Goal: Information Seeking & Learning: Learn about a topic

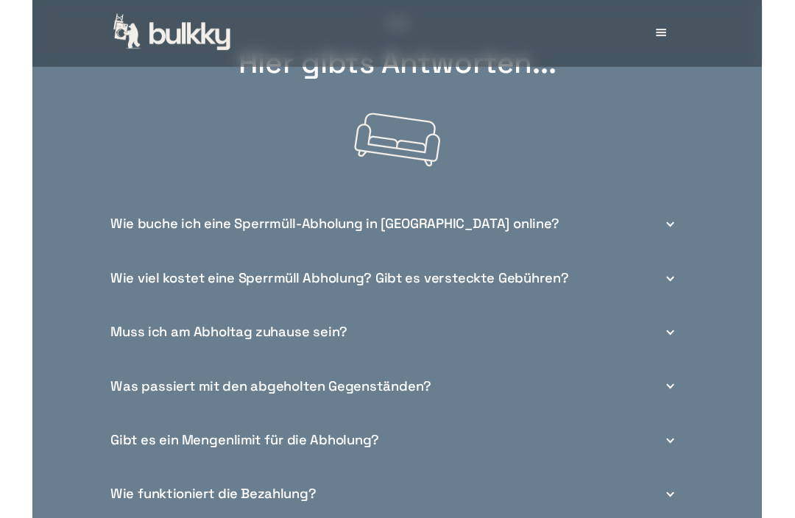
scroll to position [5100, 0]
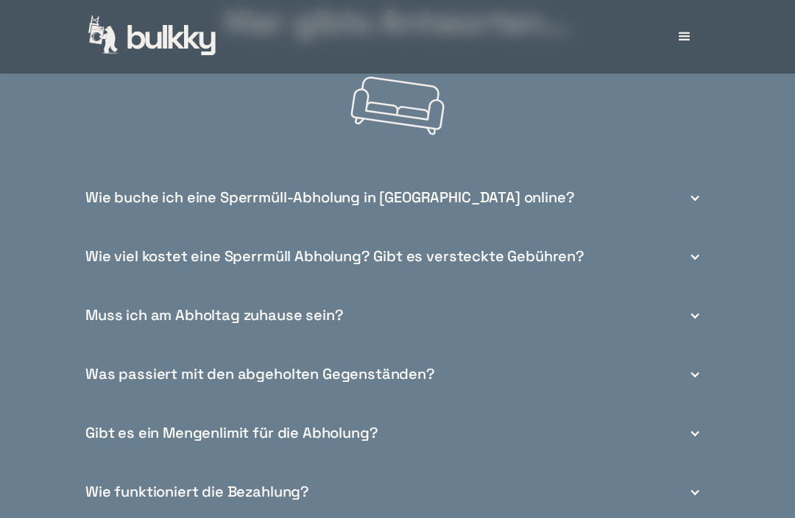
click at [696, 250] on div "Wie viel kostet eine Sperrmüll Abholung? Gibt es versteckte Gebühren?" at bounding box center [398, 256] width 636 height 59
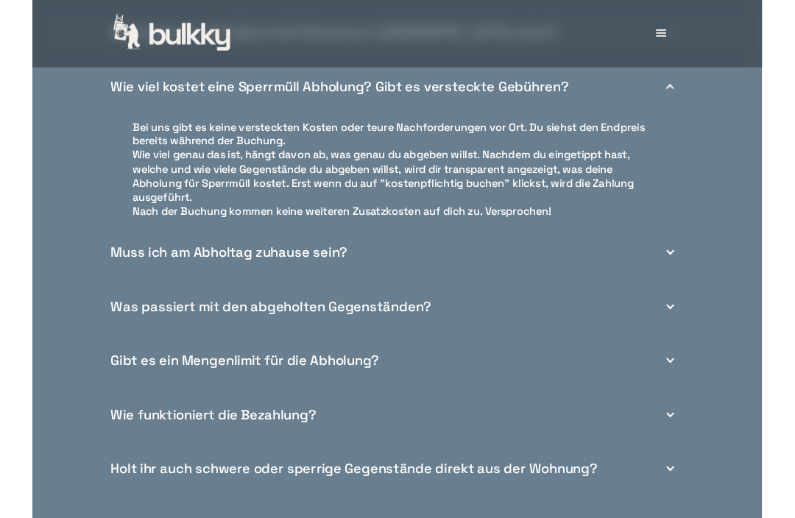
scroll to position [5307, 0]
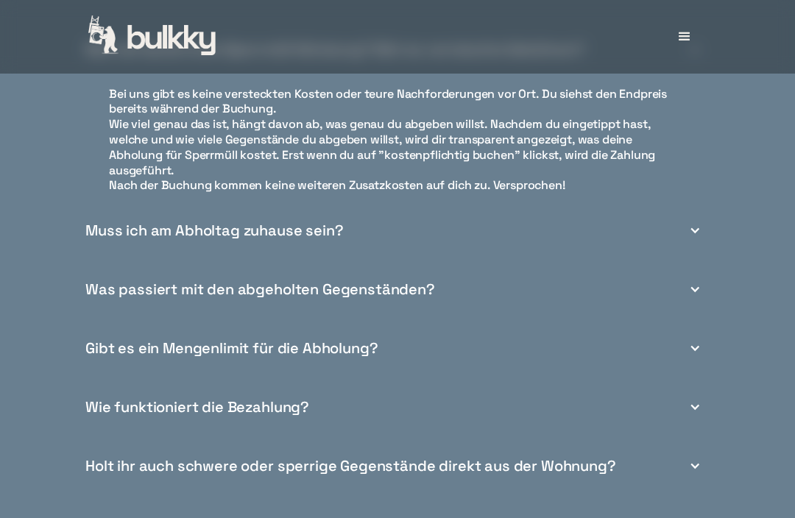
click at [693, 263] on div "Was passiert mit den abgeholten Gegenständen?" at bounding box center [398, 289] width 636 height 59
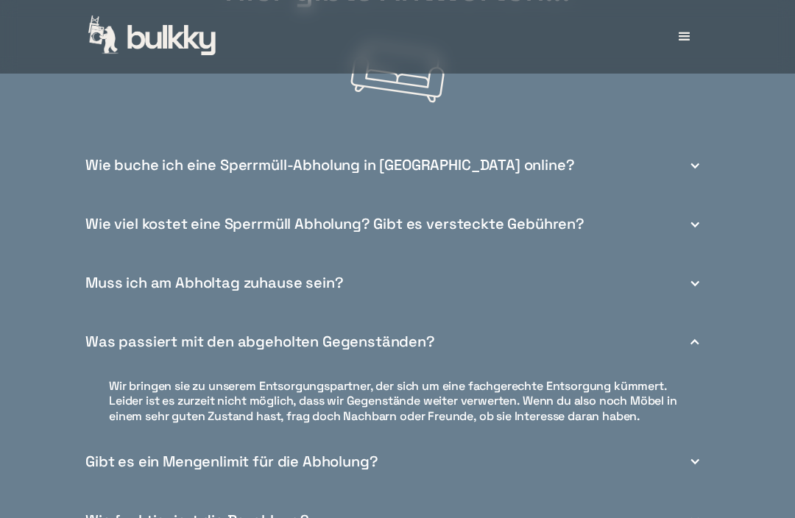
click at [697, 278] on div at bounding box center [695, 284] width 12 height 12
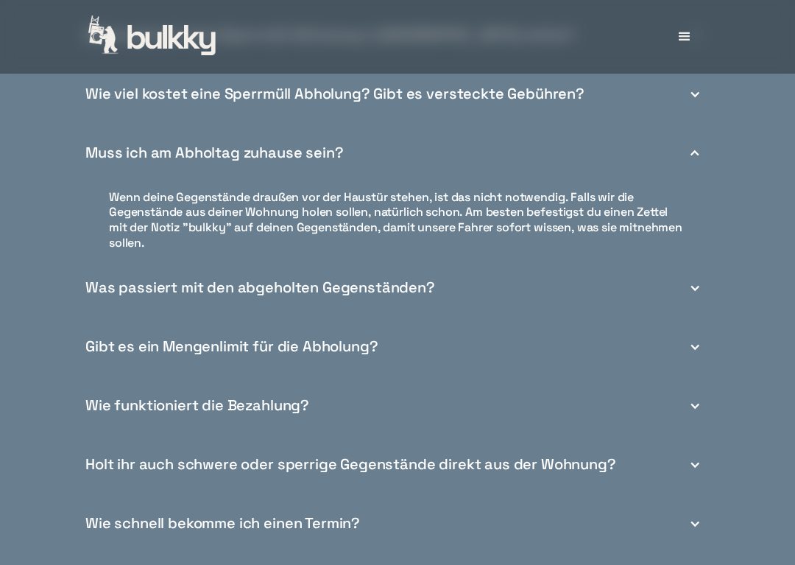
scroll to position [5309, 0]
click at [700, 341] on div at bounding box center [695, 347] width 12 height 12
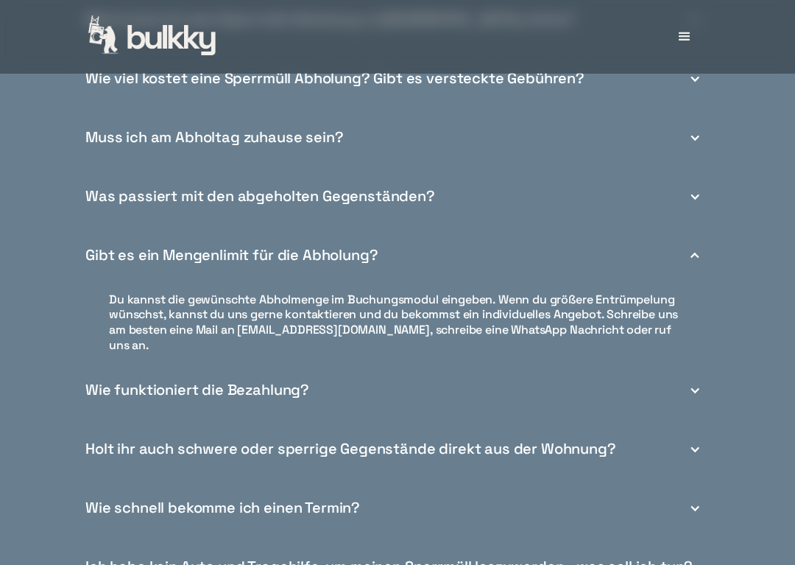
click at [695, 366] on div "Wie funktioniert die Bezahlung?" at bounding box center [398, 390] width 636 height 59
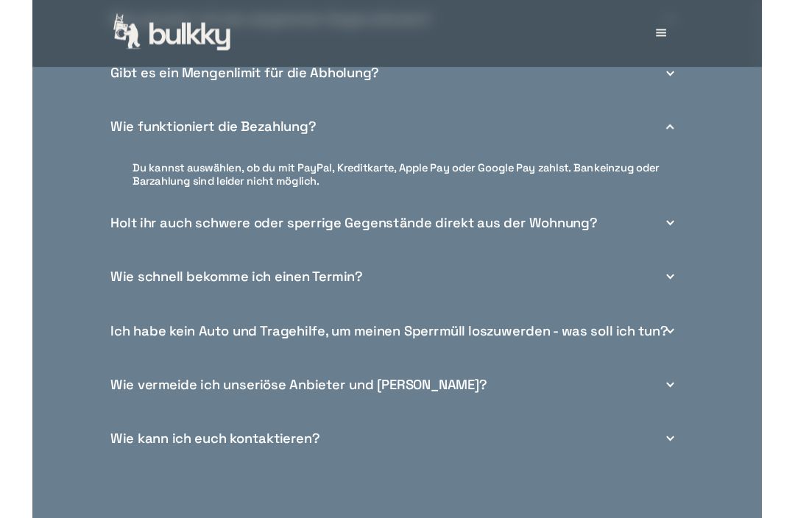
scroll to position [5496, 0]
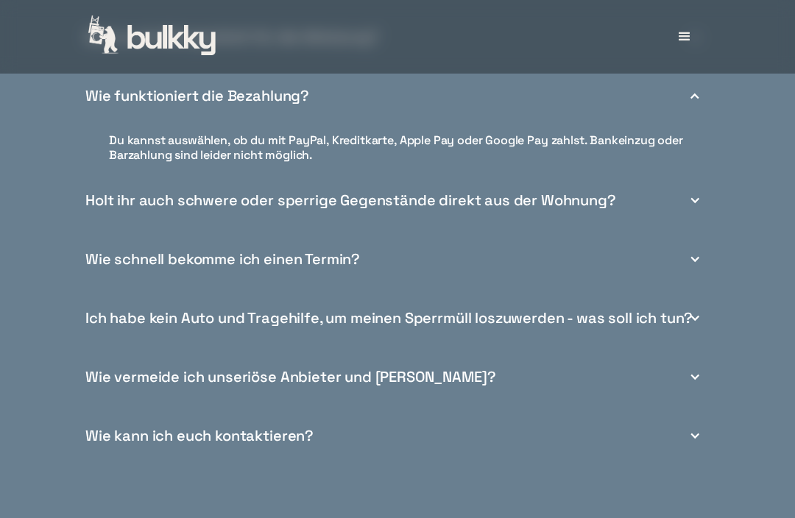
click at [699, 196] on div "Holt ihr auch schwere oder sperrige Gegenstände direkt aus der Wohnung?" at bounding box center [398, 200] width 636 height 59
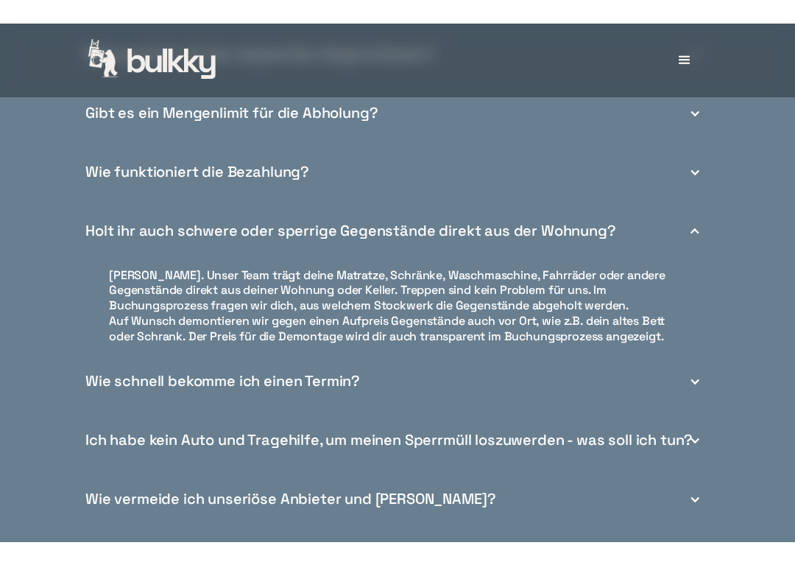
scroll to position [5446, 0]
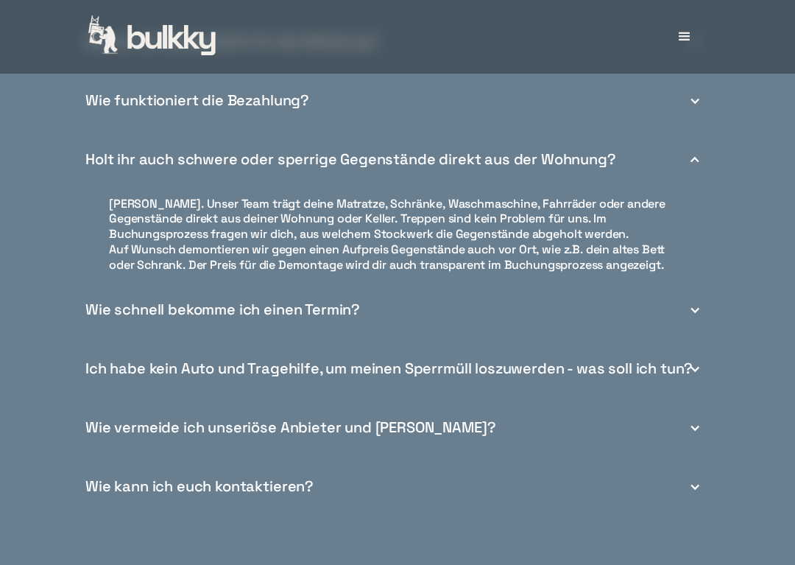
click at [699, 305] on div at bounding box center [695, 311] width 12 height 12
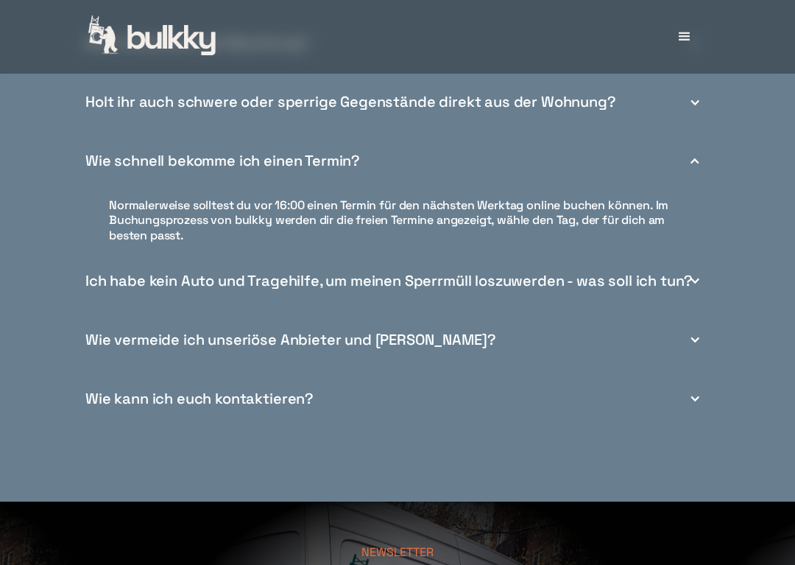
scroll to position [5596, 0]
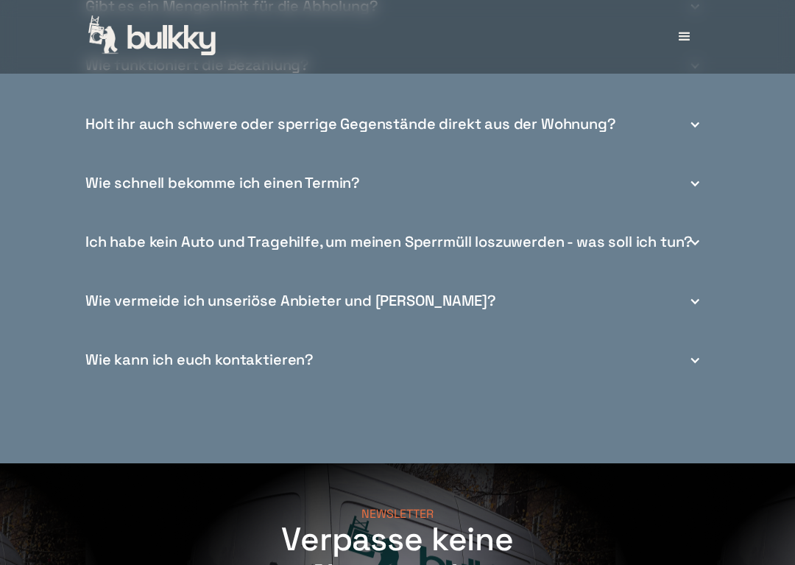
scroll to position [5573, 0]
click at [699, 295] on div at bounding box center [695, 301] width 12 height 12
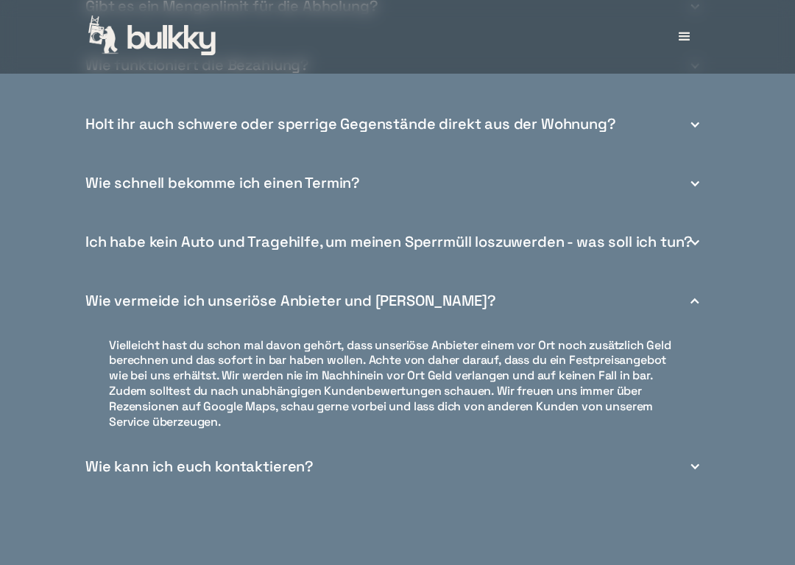
click at [700, 295] on div at bounding box center [695, 301] width 12 height 12
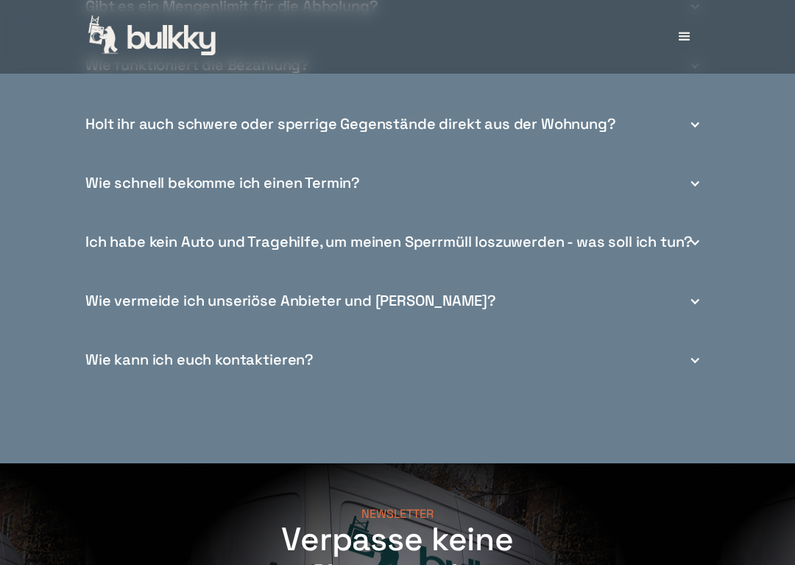
click at [701, 235] on div "Ich habe kein Auto und Tragehilfe, um meinen Sperrmüll loszuwerden - was soll i…" at bounding box center [398, 242] width 636 height 59
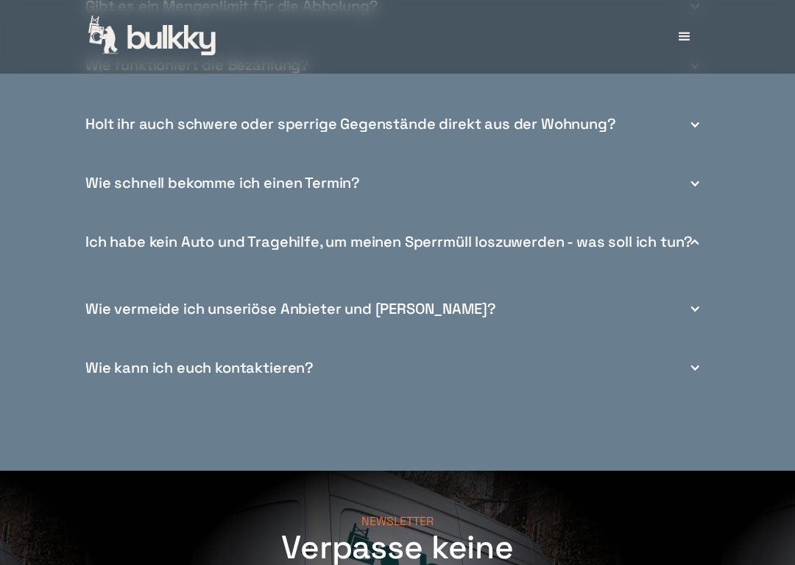
click at [694, 235] on div "Ich habe kein Auto und Tragehilfe, um meinen Sperrmüll loszuwerden - was soll i…" at bounding box center [398, 242] width 636 height 59
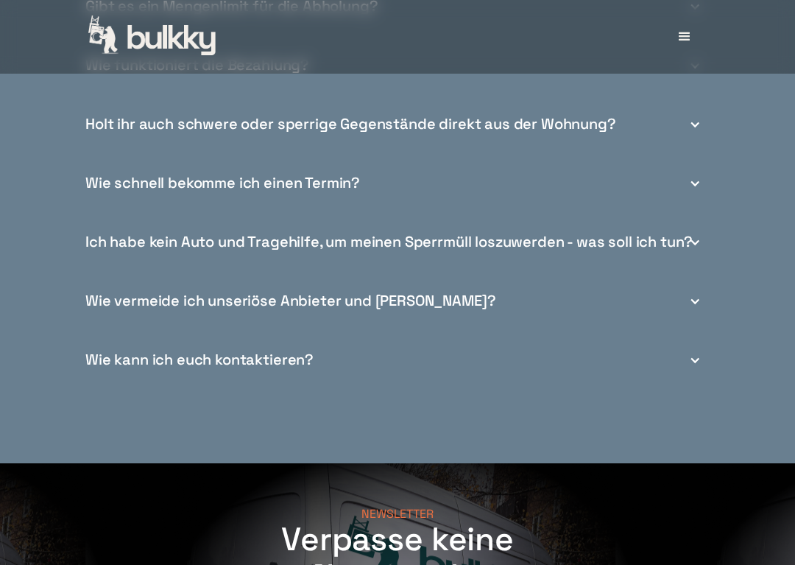
click at [702, 230] on div "Ich habe kein Auto und Tragehilfe, um meinen Sperrmüll loszuwerden - was soll i…" at bounding box center [398, 242] width 636 height 59
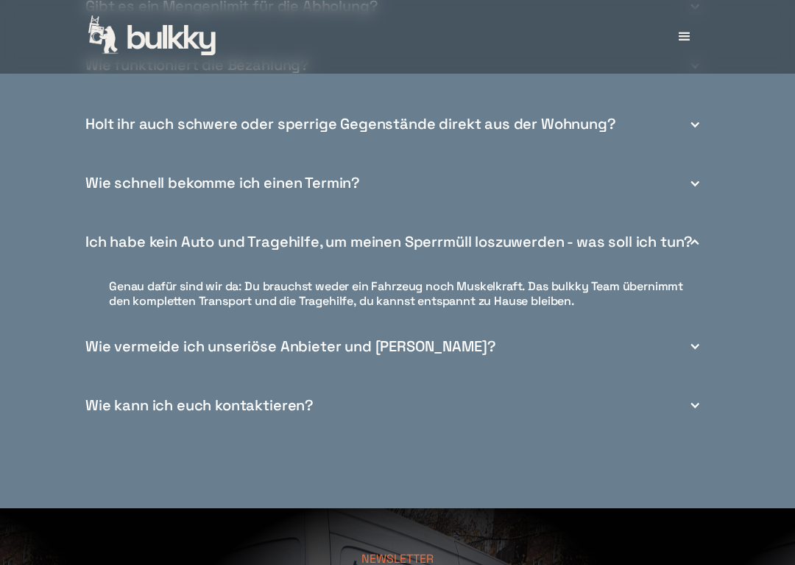
click at [703, 388] on div "Wie kann ich euch kontaktieren?" at bounding box center [398, 404] width 636 height 59
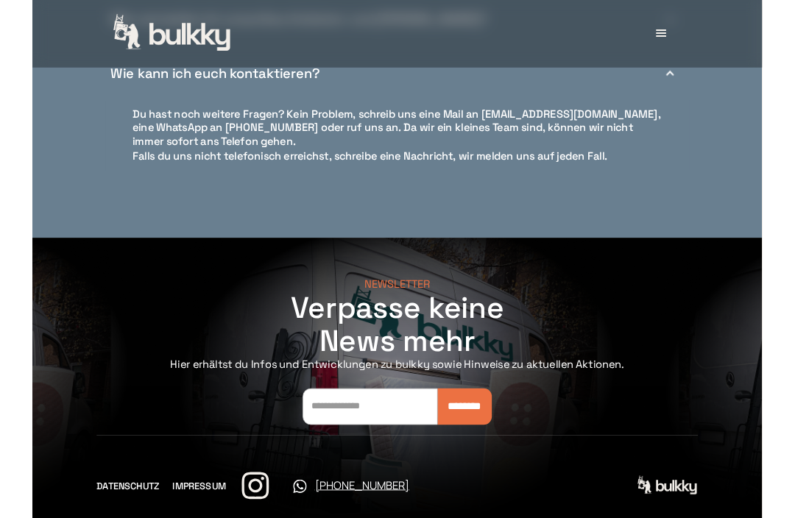
scroll to position [5806, 0]
